Goal: Use online tool/utility: Use online tool/utility

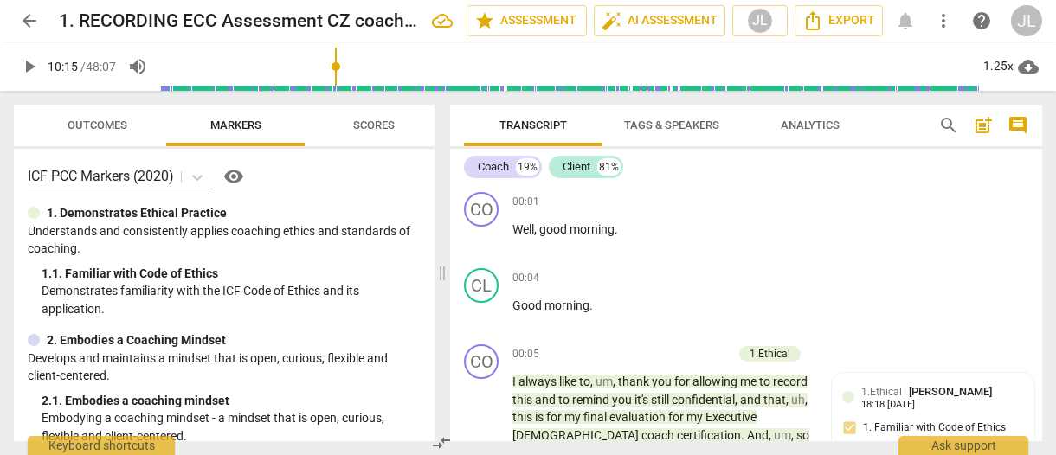
scroll to position [5946, 0]
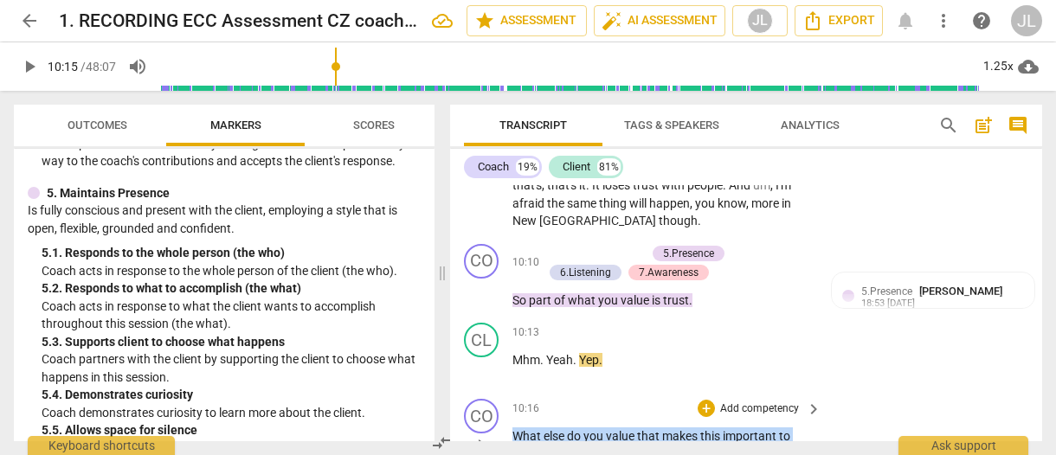
drag, startPoint x: 542, startPoint y: 316, endPoint x: 515, endPoint y: 302, distance: 30.2
click at [515, 428] on p "What else do you value that makes this important to you ?" at bounding box center [662, 445] width 300 height 35
click at [708, 400] on div "+" at bounding box center [706, 408] width 17 height 17
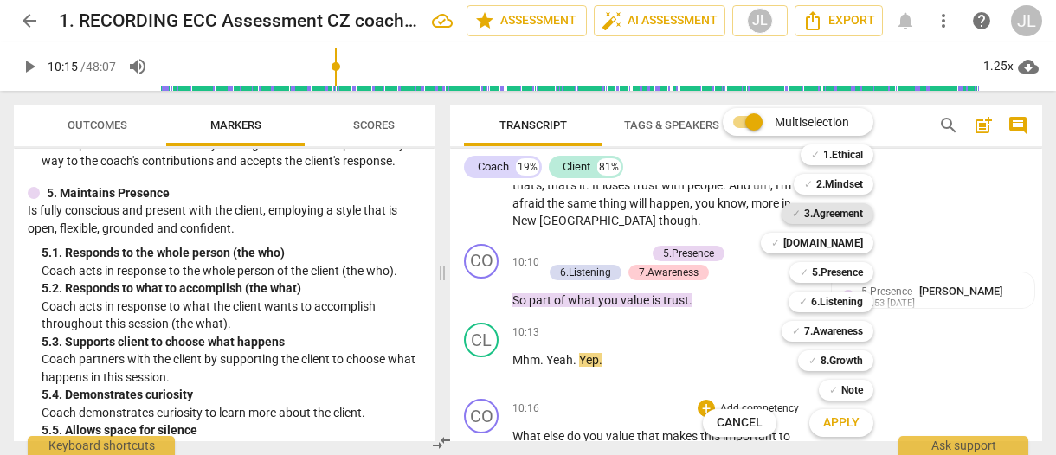
click at [846, 217] on b "3.Agreement" at bounding box center [833, 213] width 59 height 21
click at [845, 267] on b "5.Presence" at bounding box center [837, 272] width 51 height 21
drag, startPoint x: 430, startPoint y: 256, endPoint x: 433, endPoint y: 235, distance: 20.9
click at [433, 235] on div at bounding box center [528, 227] width 1056 height 455
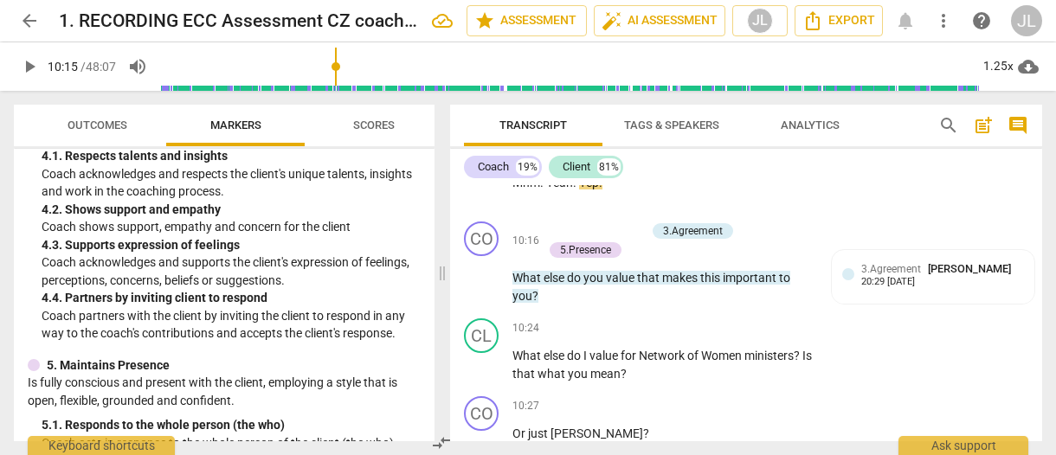
scroll to position [6008, 0]
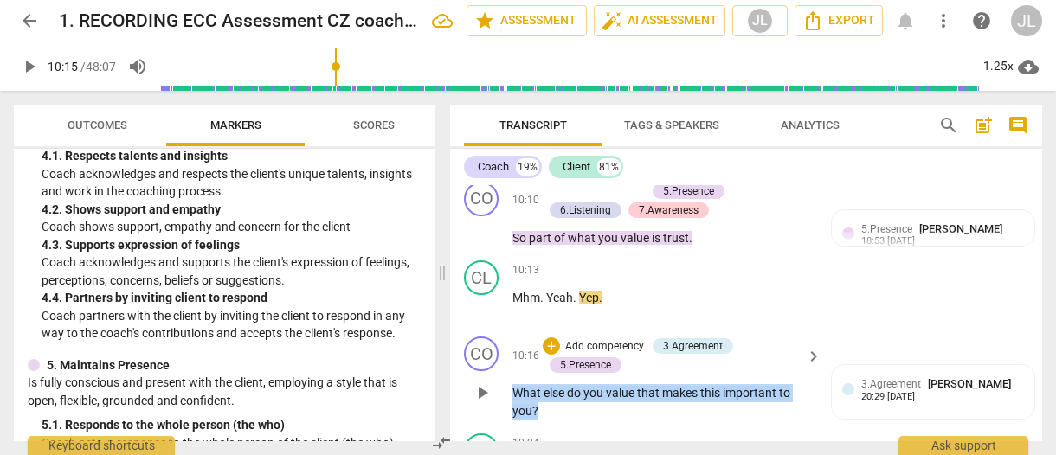
drag, startPoint x: 538, startPoint y: 274, endPoint x: 511, endPoint y: 263, distance: 29.9
click at [511, 330] on div "CO play_arrow pause 10:16 + Add competency 3.Agreement 5.Presence keyboard_arro…" at bounding box center [746, 378] width 592 height 97
click at [553, 259] on div "+" at bounding box center [552, 255] width 17 height 17
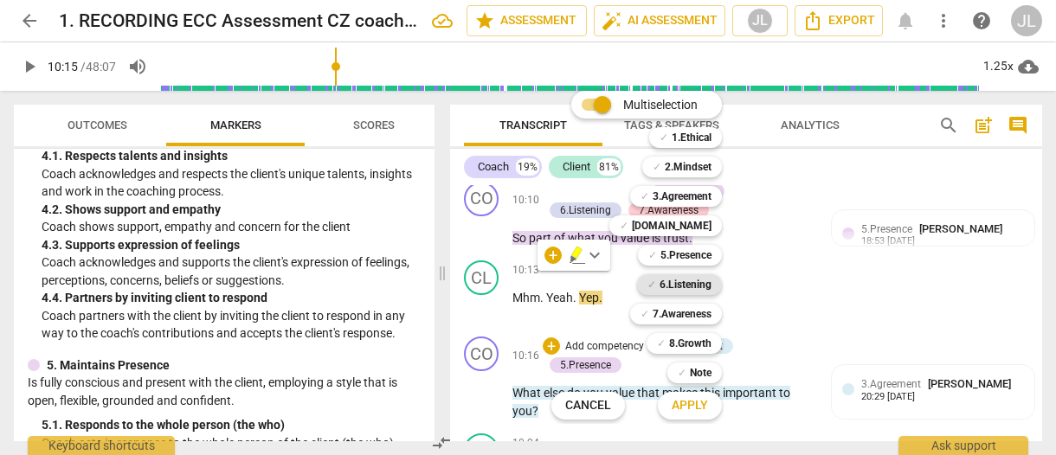
click at [696, 284] on b "6.Listening" at bounding box center [686, 284] width 52 height 21
click at [692, 312] on b "7.Awareness" at bounding box center [682, 314] width 59 height 21
click at [704, 405] on span "Apply" at bounding box center [690, 405] width 36 height 17
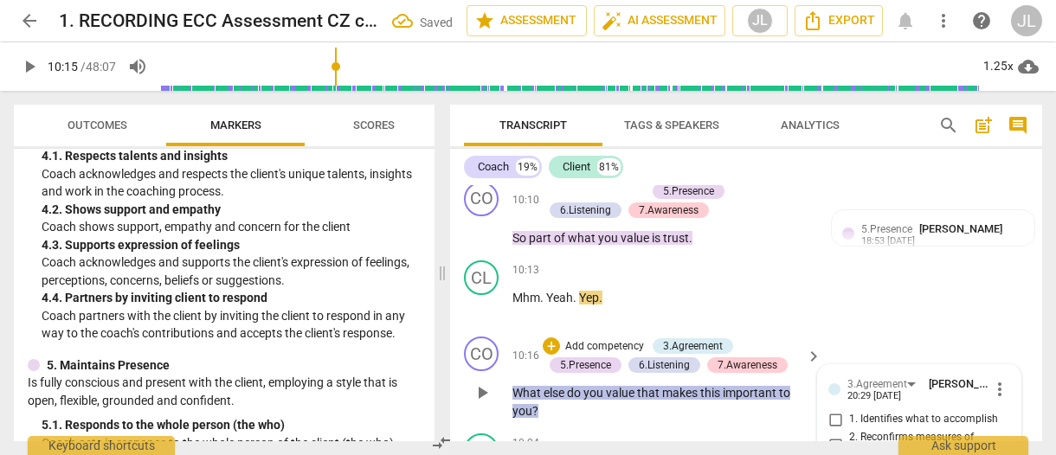
checkbox input "true"
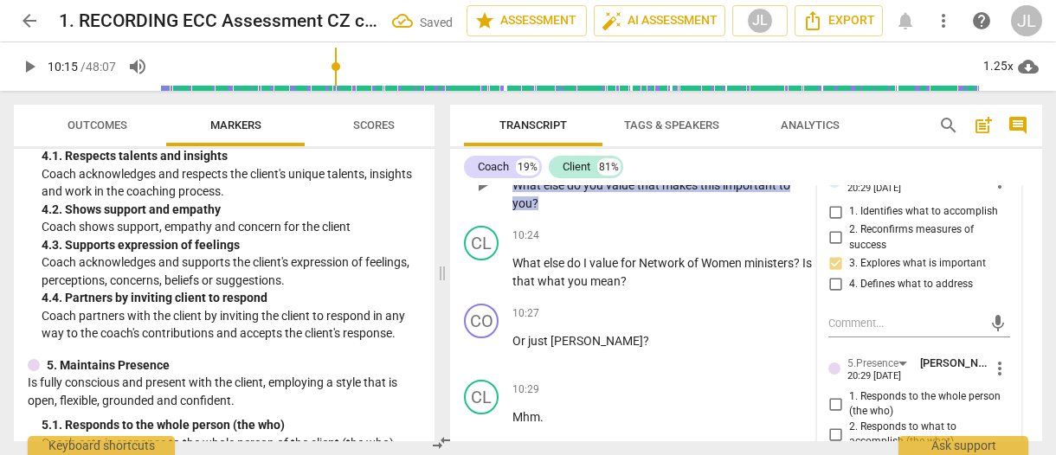
scroll to position [6251, 0]
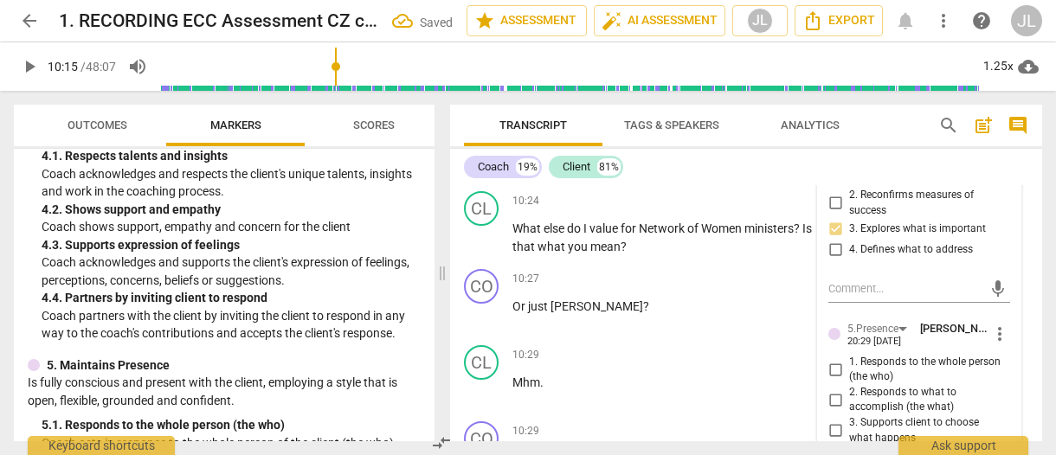
click at [827, 359] on input "1. Responds to the whole person (the who)" at bounding box center [835, 369] width 28 height 21
checkbox input "true"
drag, startPoint x: 834, startPoint y: 320, endPoint x: 1015, endPoint y: 343, distance: 182.3
click at [834, 446] on input "4. Demonstrates curiosity" at bounding box center [835, 456] width 28 height 21
checkbox input "true"
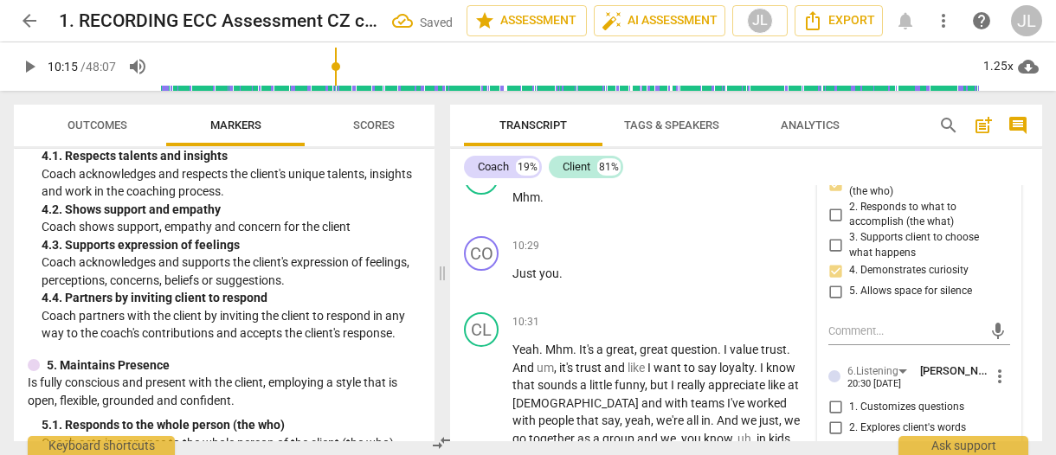
scroll to position [6493, 0]
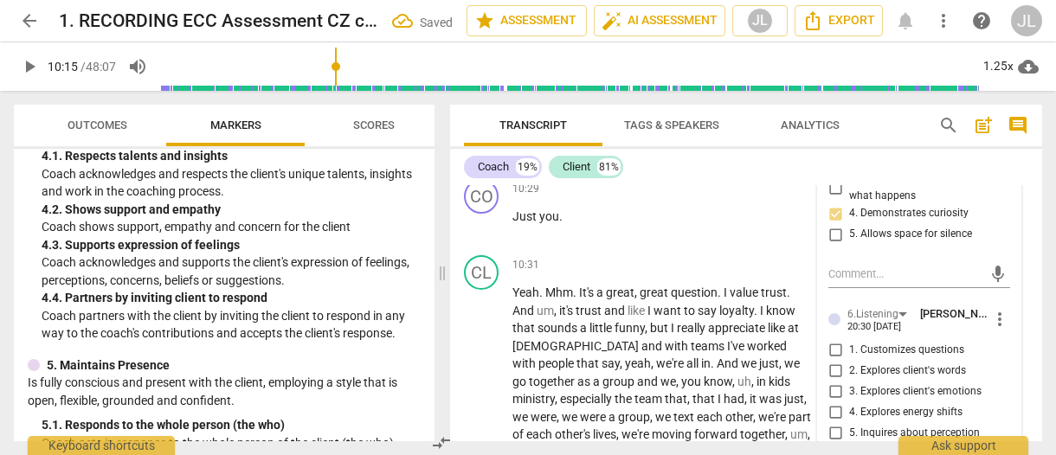
click at [833, 422] on input "5. Inquires about perception" at bounding box center [835, 432] width 28 height 21
checkbox input "true"
click at [1004, 443] on div "6. Does not interrupt" at bounding box center [919, 453] width 182 height 21
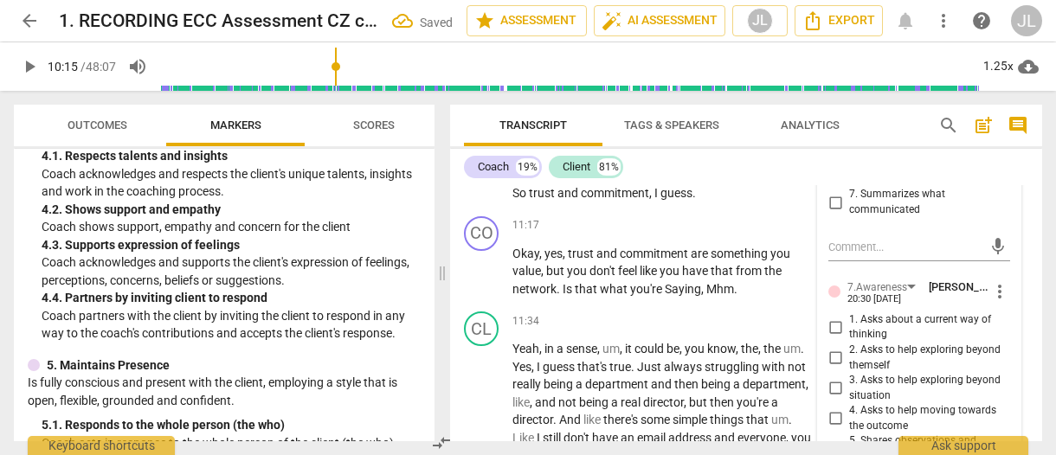
scroll to position [6805, 0]
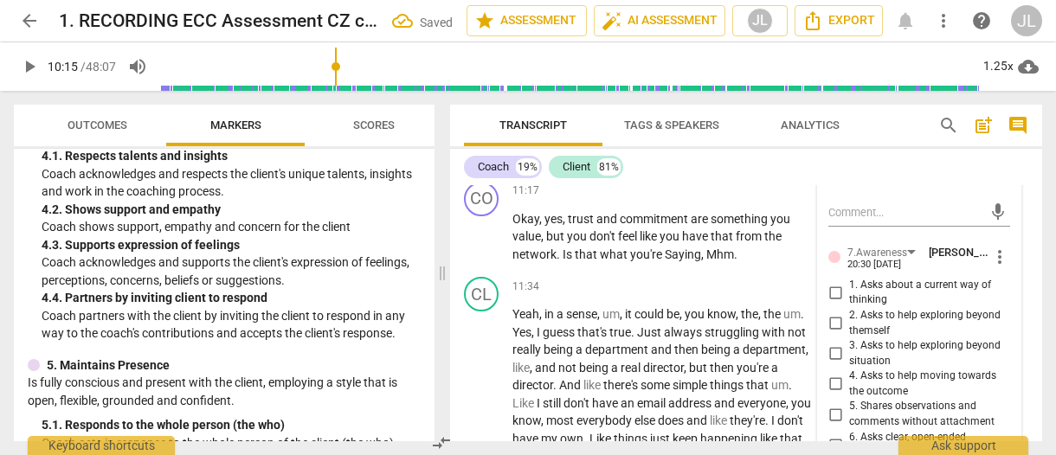
click at [831, 434] on input "6. Asks clear, open-ended questions" at bounding box center [835, 444] width 28 height 21
checkbox input "true"
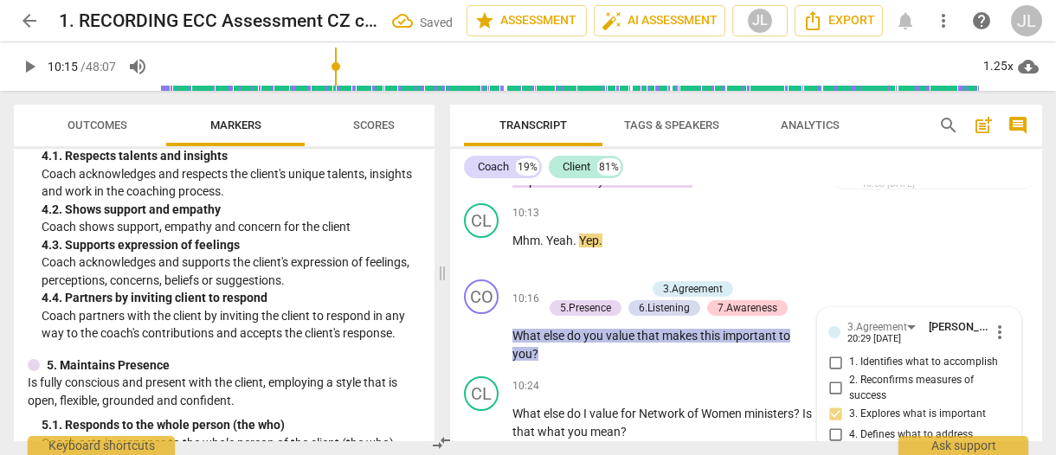
scroll to position [6066, 0]
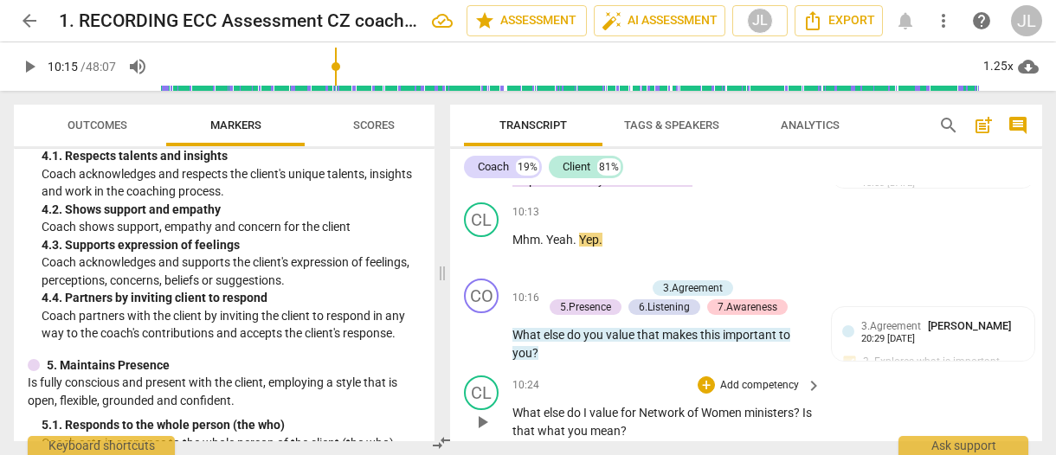
click at [485, 412] on span "play_arrow" at bounding box center [482, 422] width 21 height 21
click at [485, 412] on span "pause" at bounding box center [482, 422] width 21 height 21
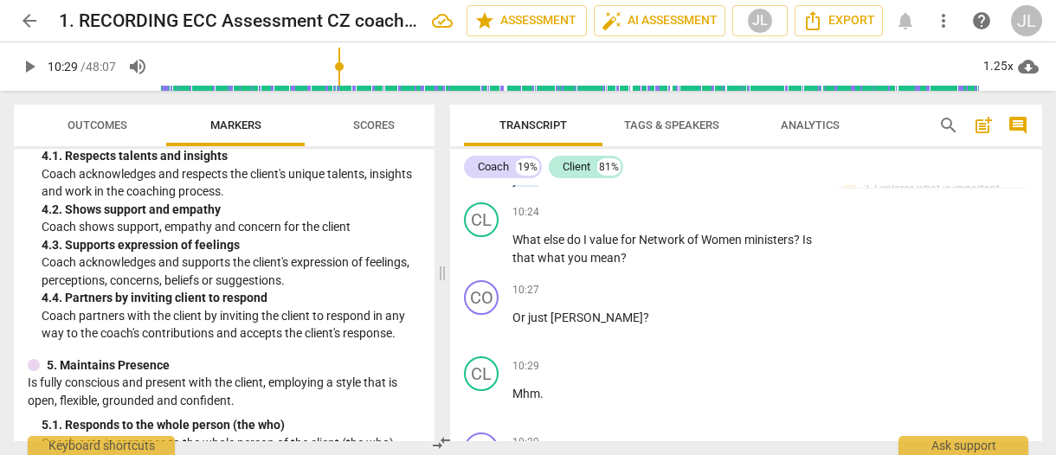
scroll to position [6297, 0]
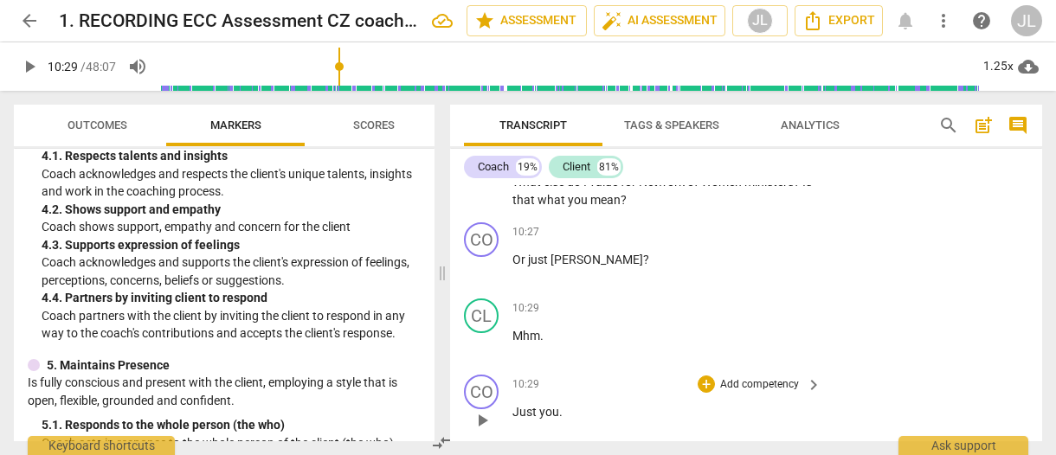
click at [481, 410] on span "play_arrow" at bounding box center [482, 420] width 21 height 21
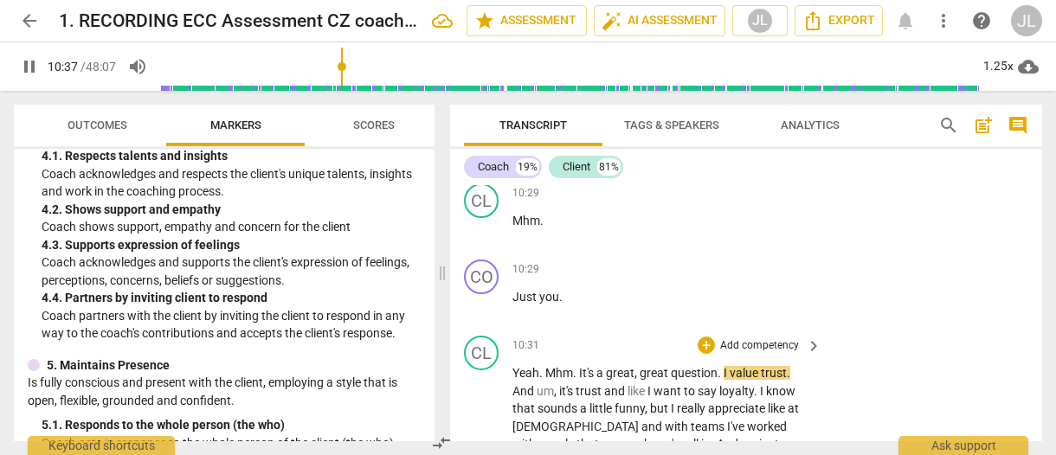
click at [483, 452] on span "pause" at bounding box center [482, 462] width 21 height 21
type input "639"
click at [554, 366] on span "Mhm" at bounding box center [559, 373] width 28 height 14
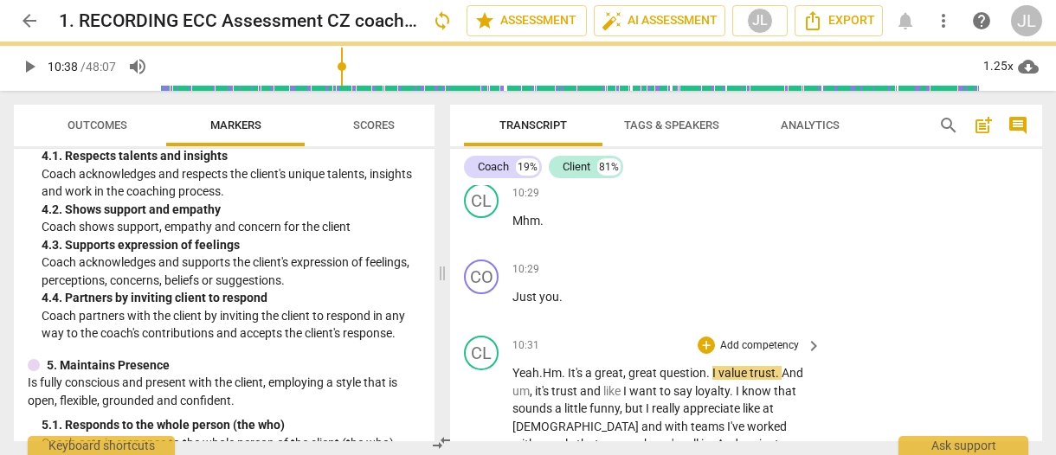
click at [568, 366] on span "." at bounding box center [565, 373] width 6 height 14
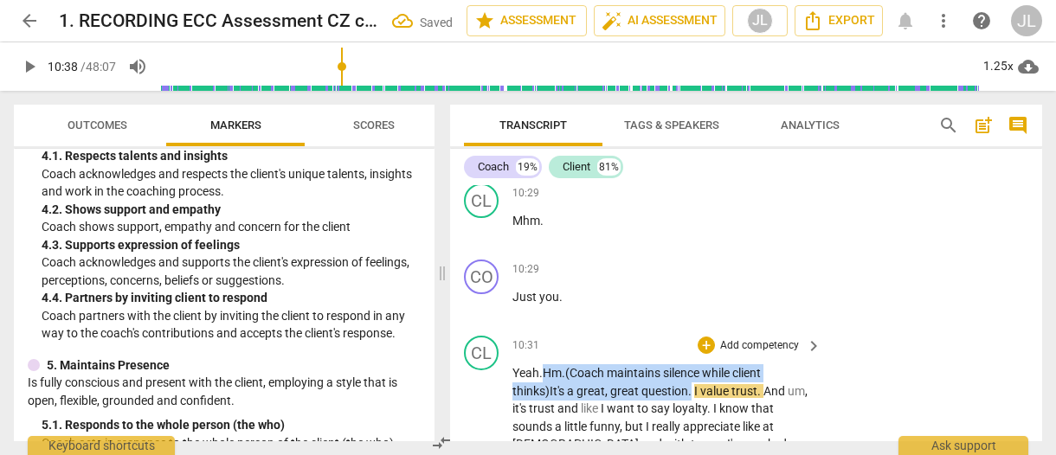
drag, startPoint x: 693, startPoint y: 257, endPoint x: 543, endPoint y: 240, distance: 151.6
click at [712, 234] on div "+" at bounding box center [712, 234] width 17 height 17
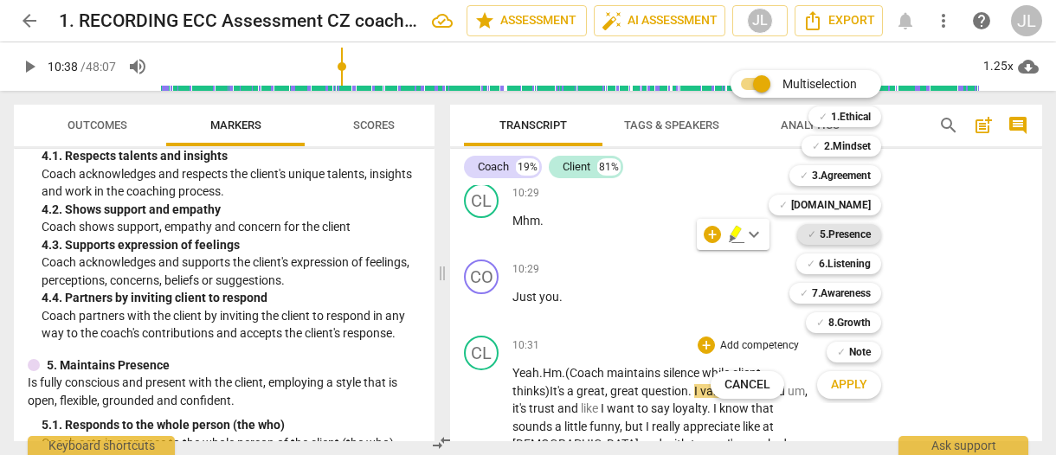
click at [852, 238] on b "5.Presence" at bounding box center [845, 234] width 51 height 21
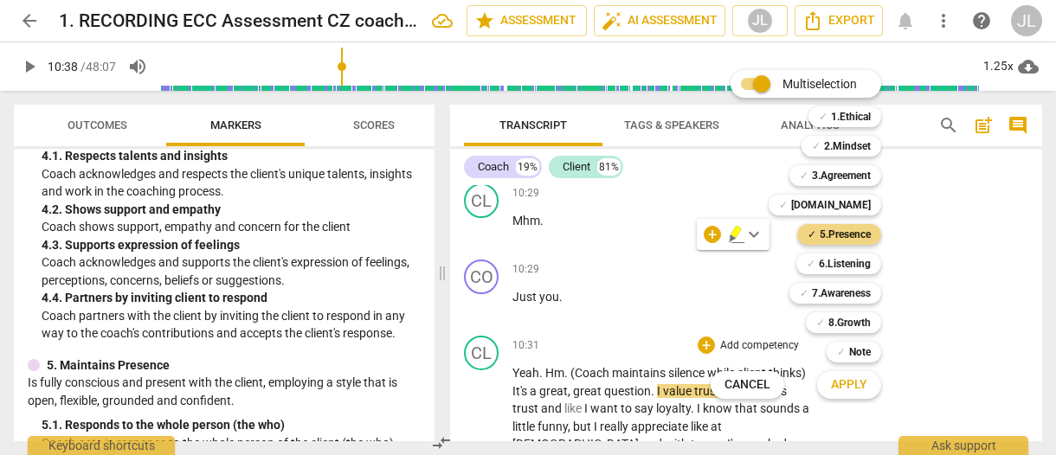
click at [859, 389] on span "Apply" at bounding box center [849, 384] width 36 height 17
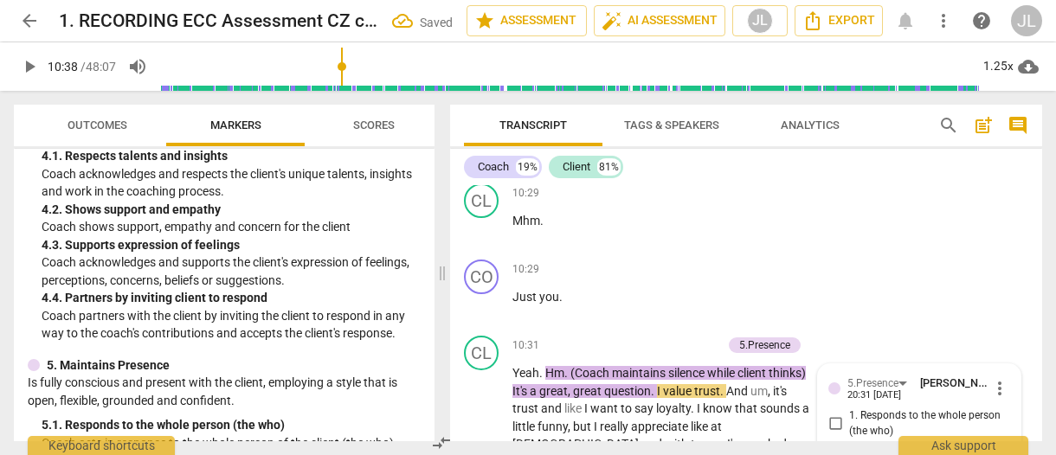
scroll to position [6415, 0]
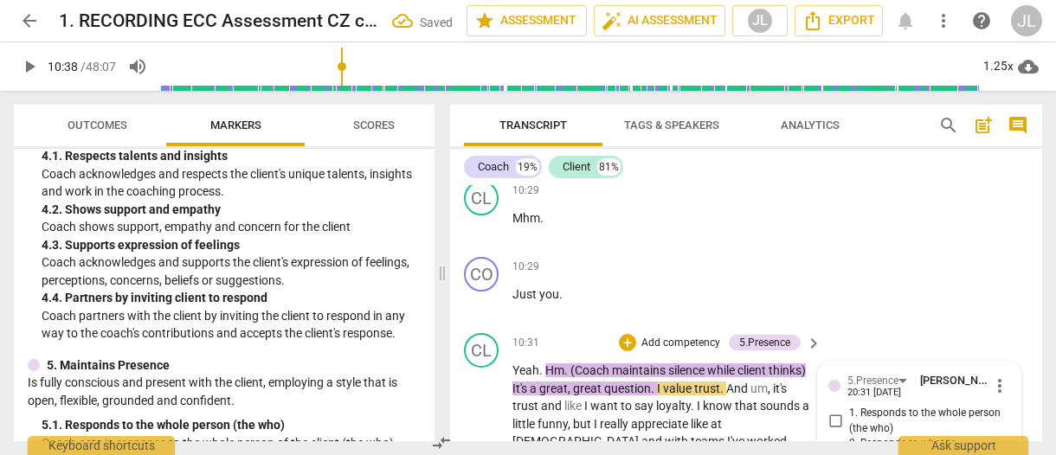
checkbox input "true"
